Goal: Navigation & Orientation: Find specific page/section

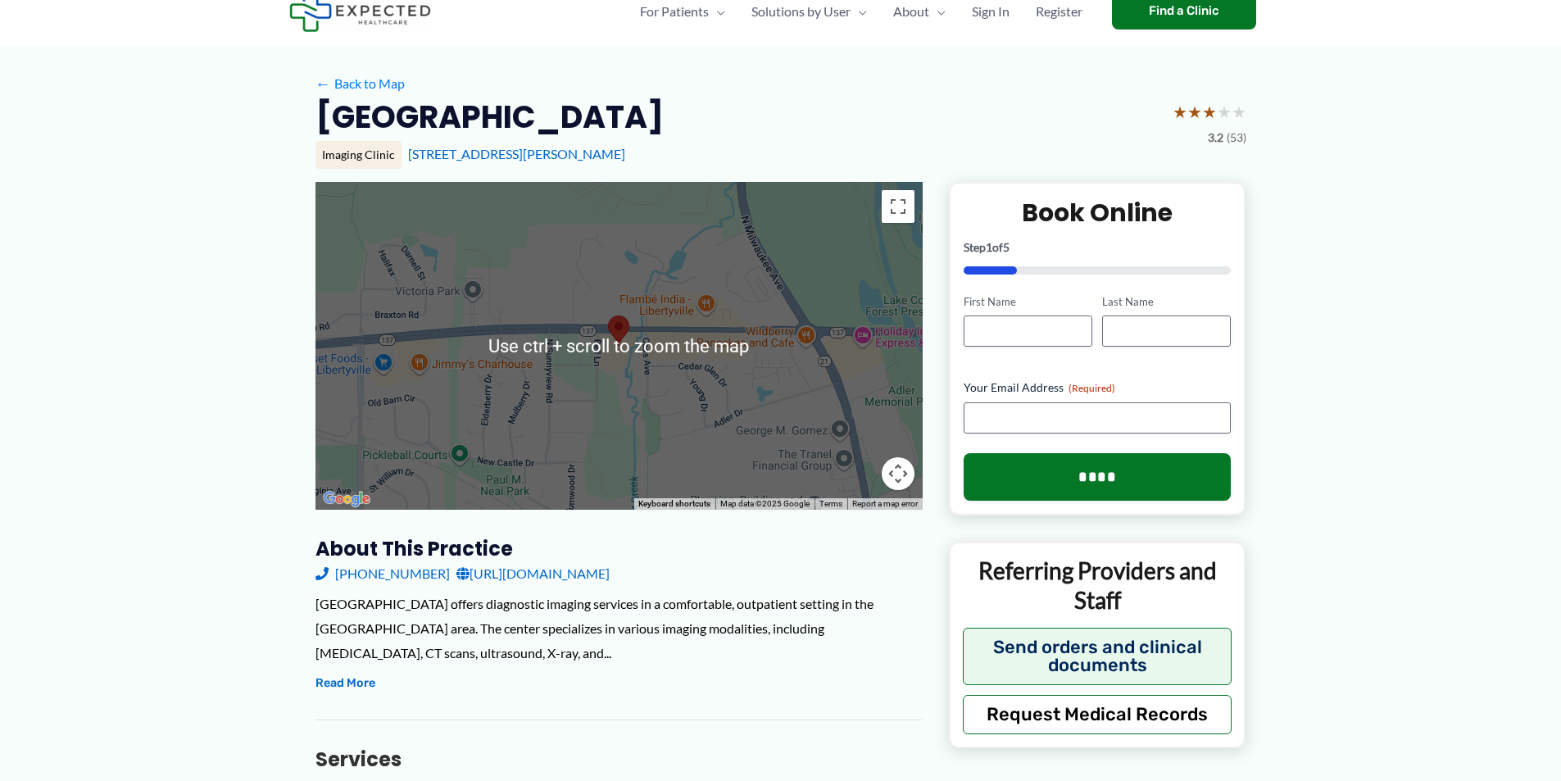
scroll to position [82, 0]
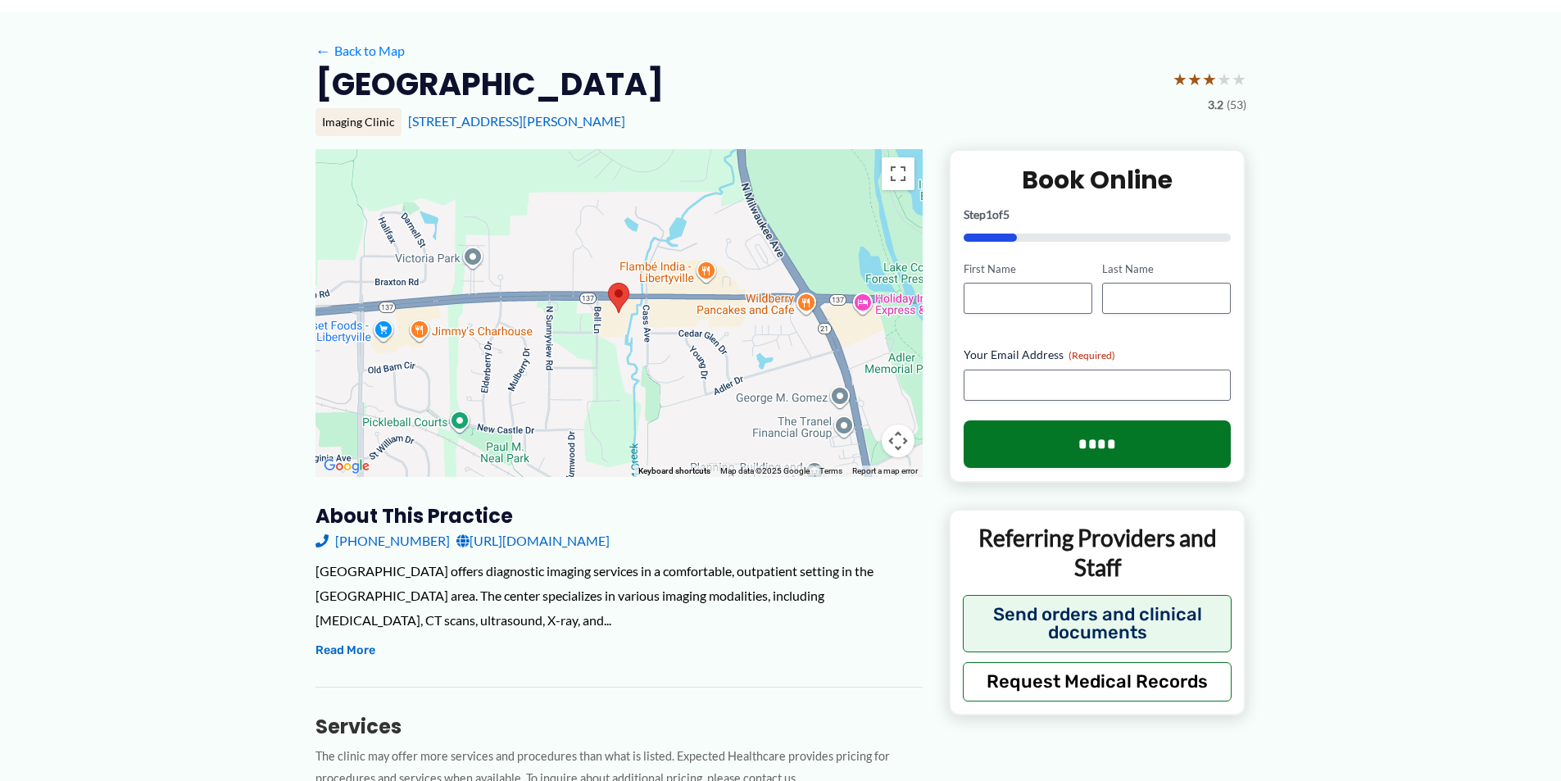
scroll to position [0, 0]
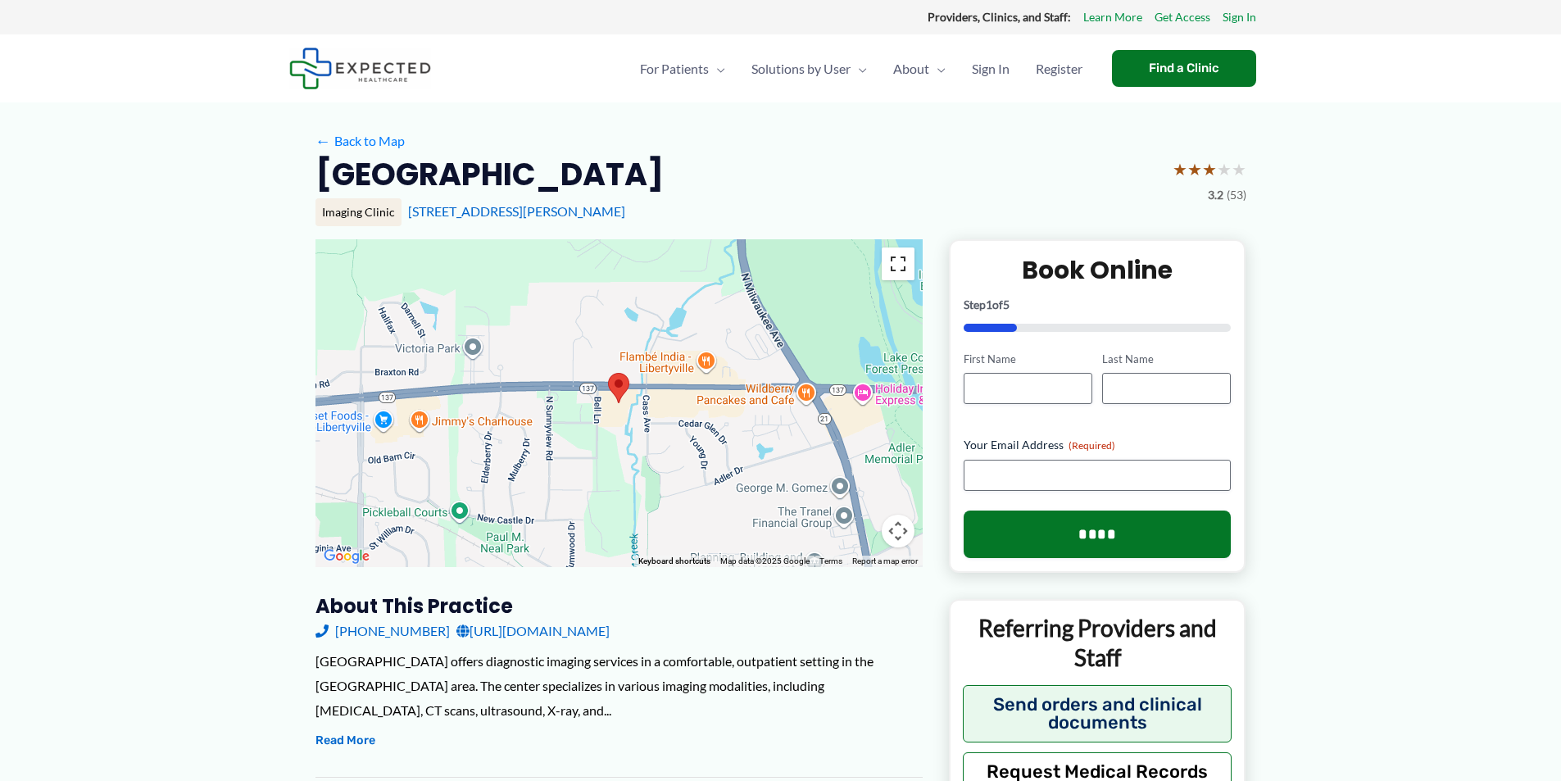
click at [895, 260] on button "Toggle fullscreen view" at bounding box center [897, 263] width 33 height 33
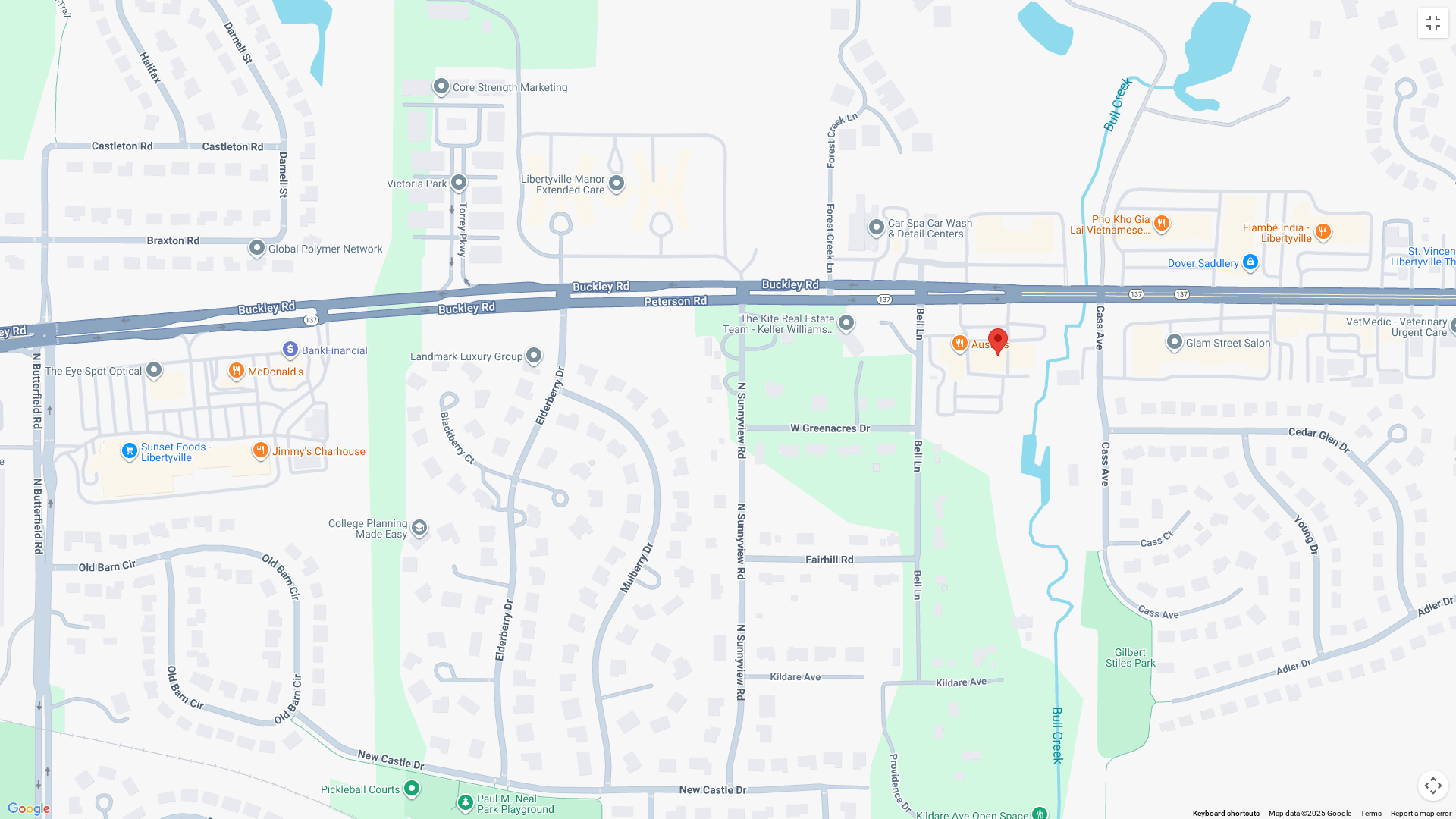
drag, startPoint x: 485, startPoint y: 285, endPoint x: 526, endPoint y: 576, distance: 293.9
click at [526, 576] on div at bounding box center [728, 409] width 1456 height 819
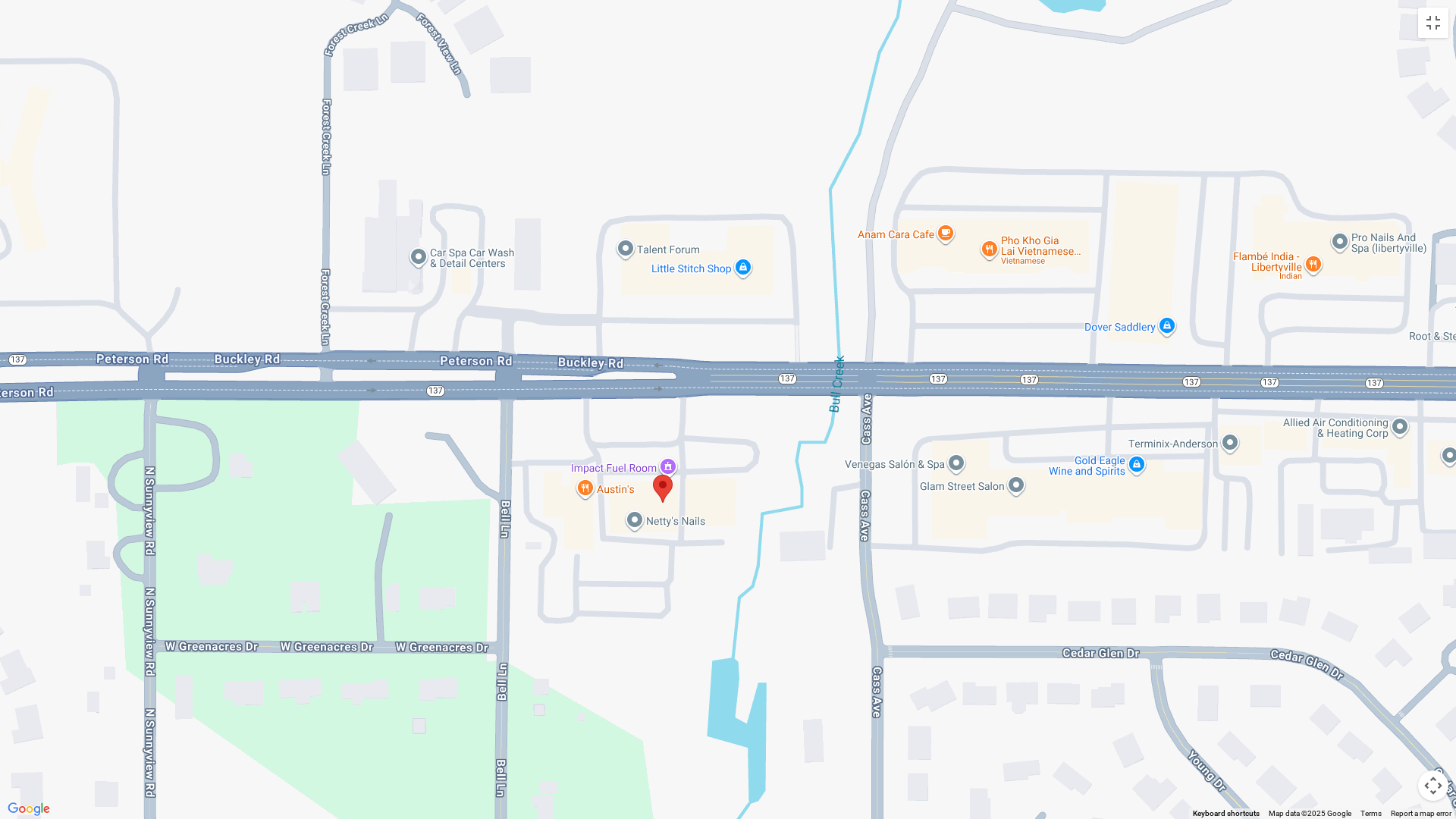
drag, startPoint x: 938, startPoint y: 338, endPoint x: 396, endPoint y: 503, distance: 566.6
click at [396, 503] on div at bounding box center [728, 409] width 1456 height 819
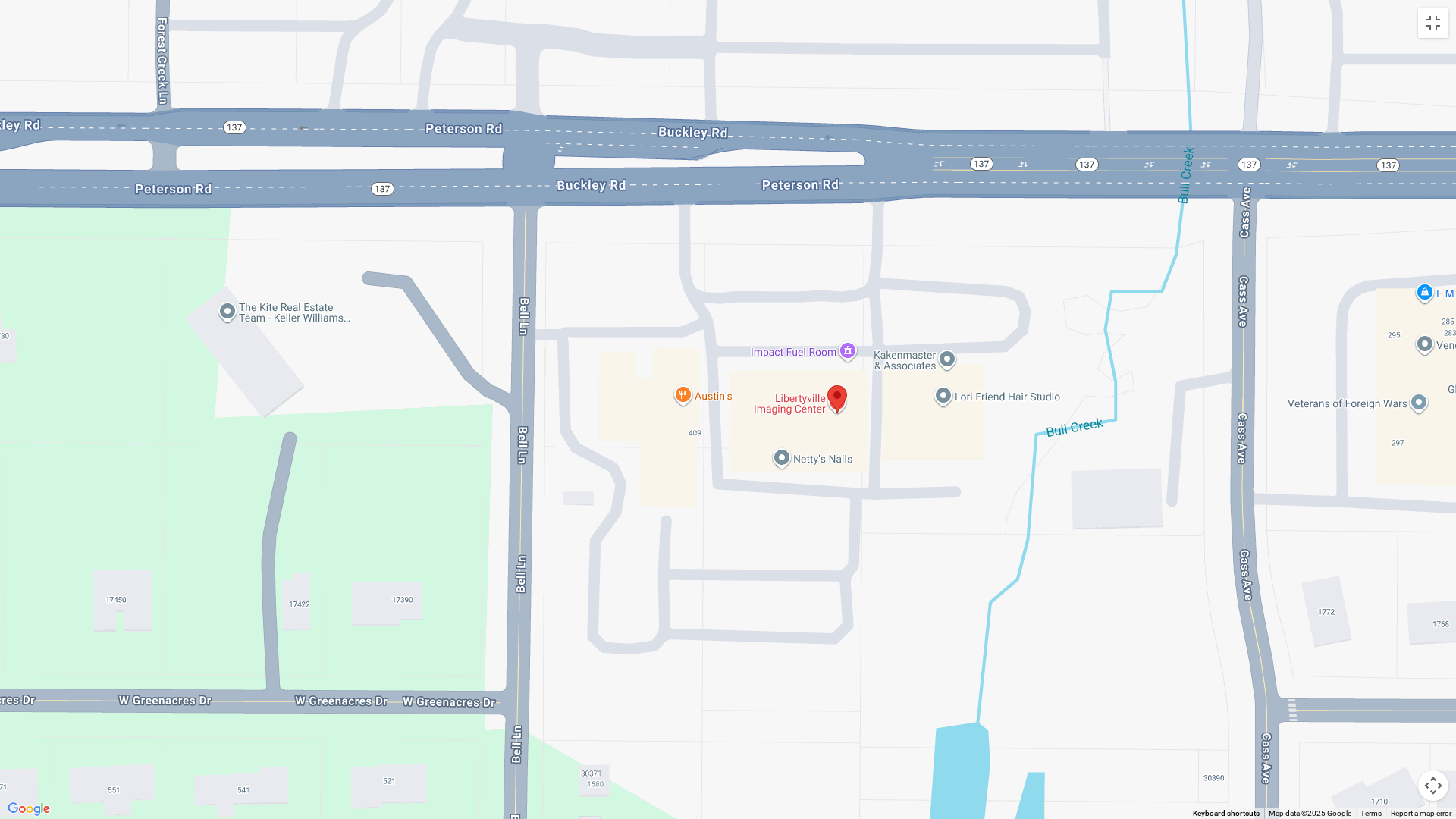
drag, startPoint x: 1172, startPoint y: 482, endPoint x: 681, endPoint y: 486, distance: 491.0
click at [681, 486] on div at bounding box center [728, 409] width 1456 height 819
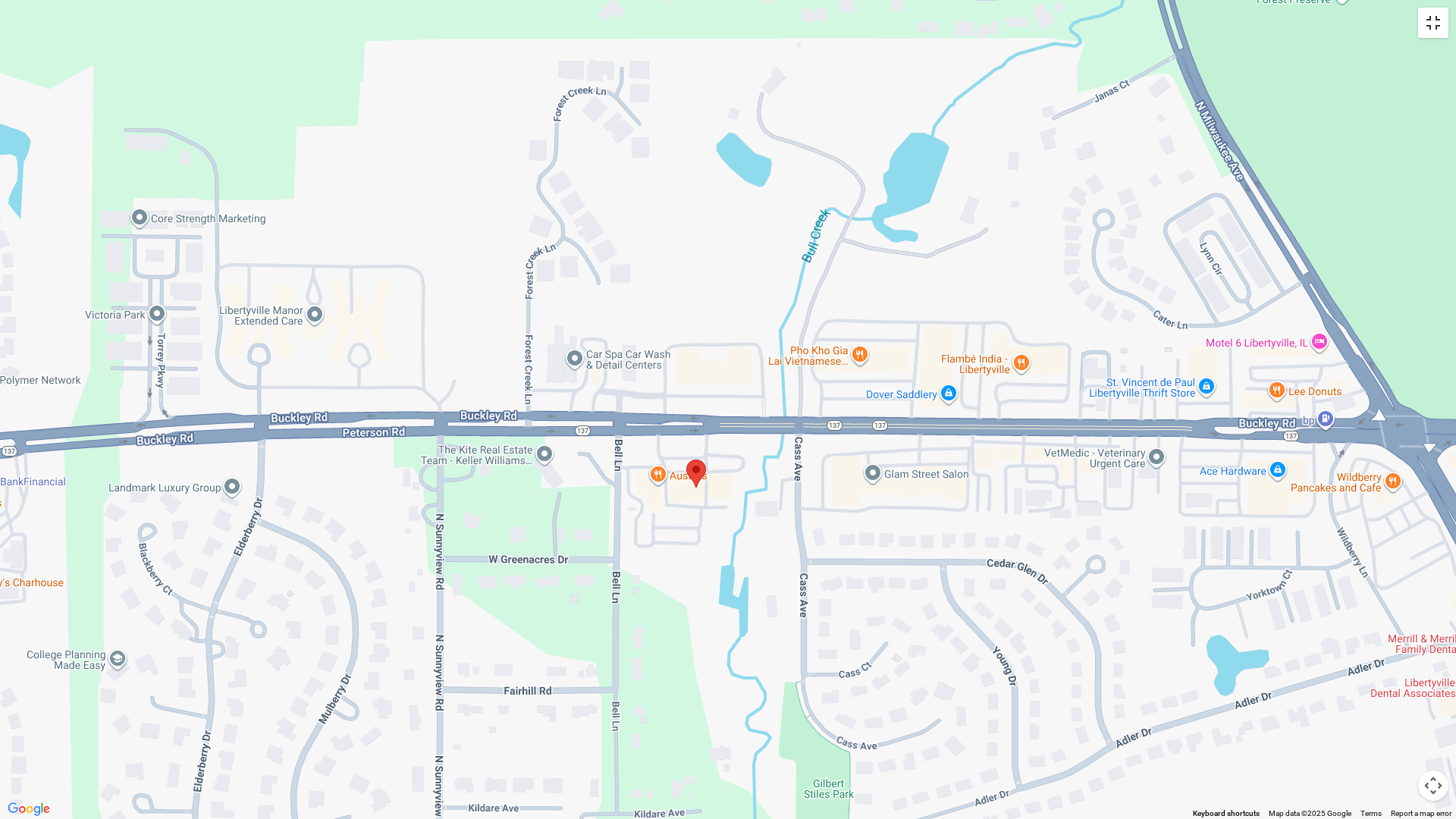
click at [1434, 20] on button "Toggle fullscreen view" at bounding box center [1433, 22] width 31 height 31
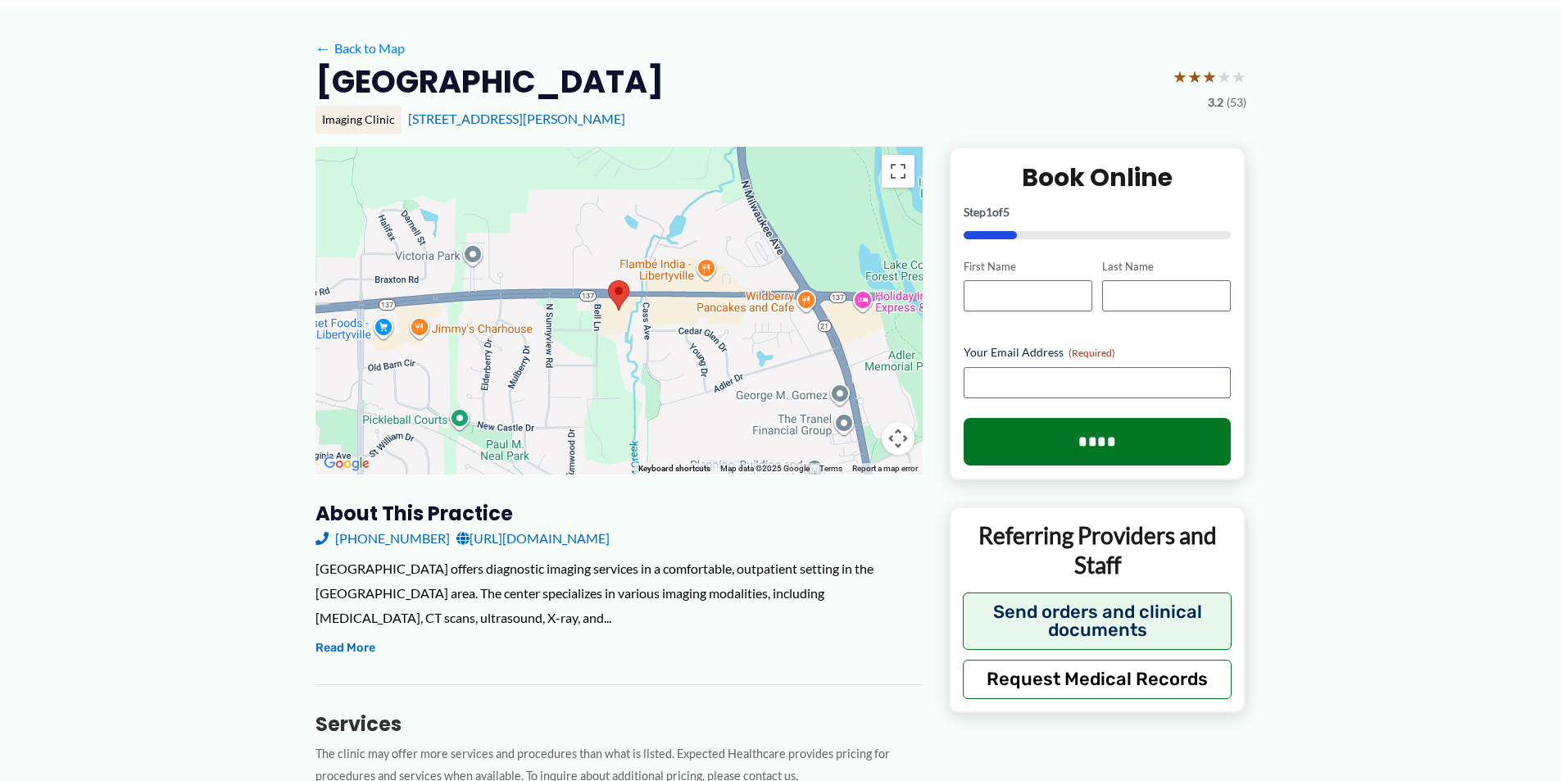
scroll to position [82, 0]
